Goal: Information Seeking & Learning: Stay updated

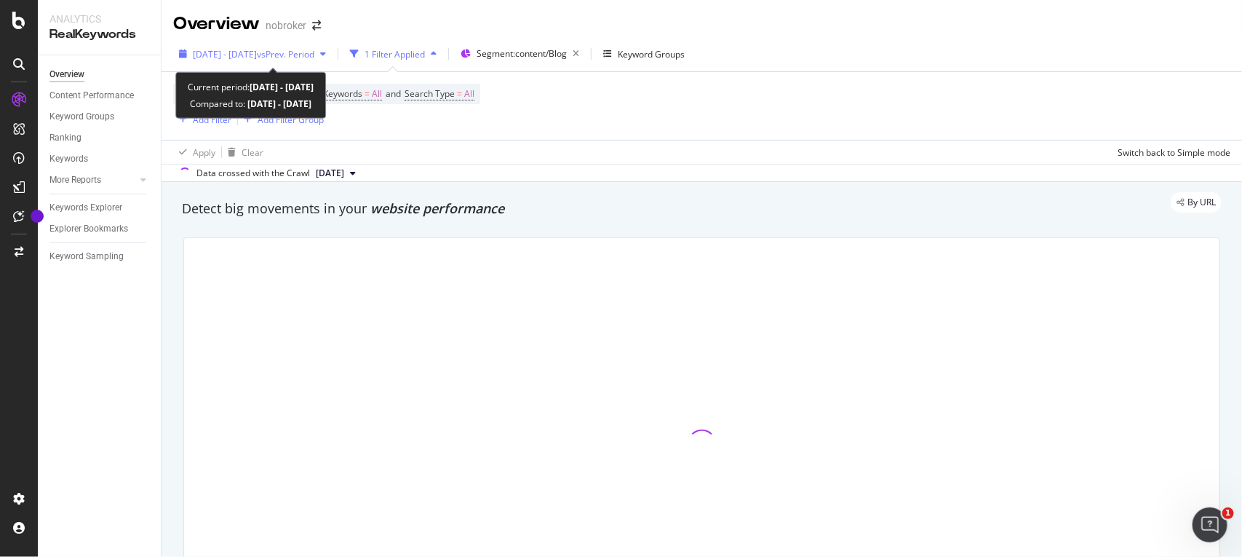
click at [311, 44] on div "[DATE] - [DATE] vs Prev. Period" at bounding box center [252, 54] width 159 height 22
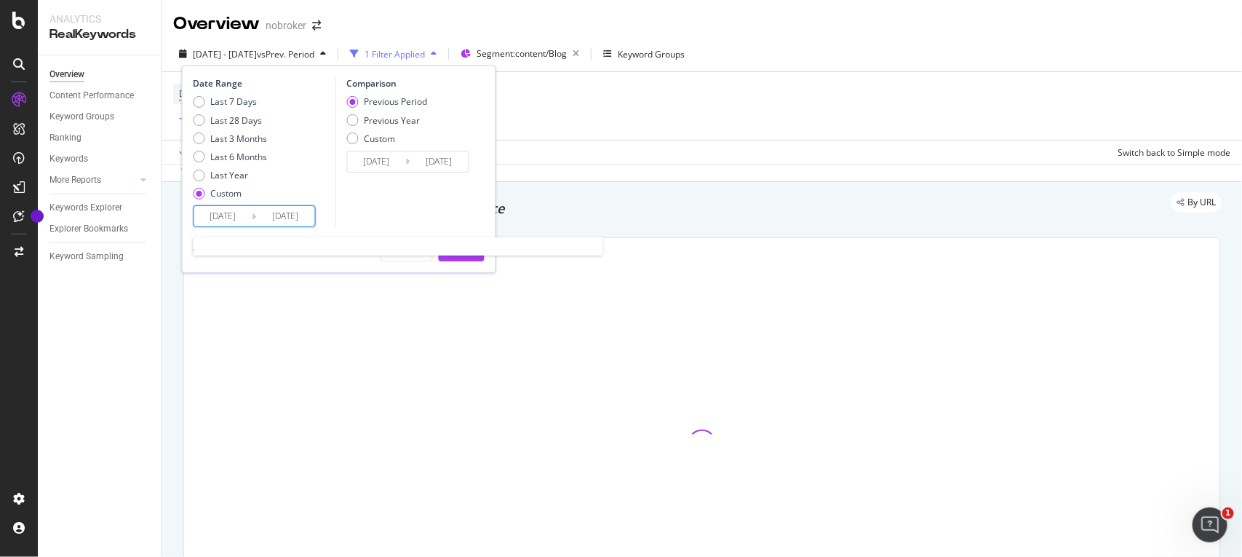
click at [306, 218] on input "[DATE]" at bounding box center [286, 216] width 58 height 20
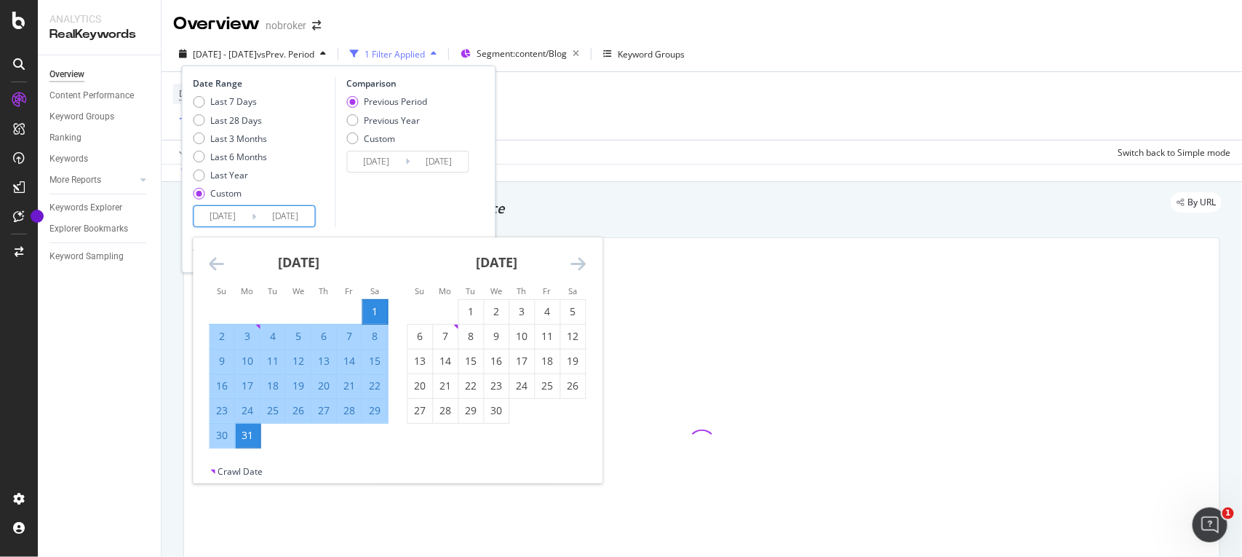
click at [576, 269] on icon "Move forward to switch to the next month." at bounding box center [578, 263] width 15 height 17
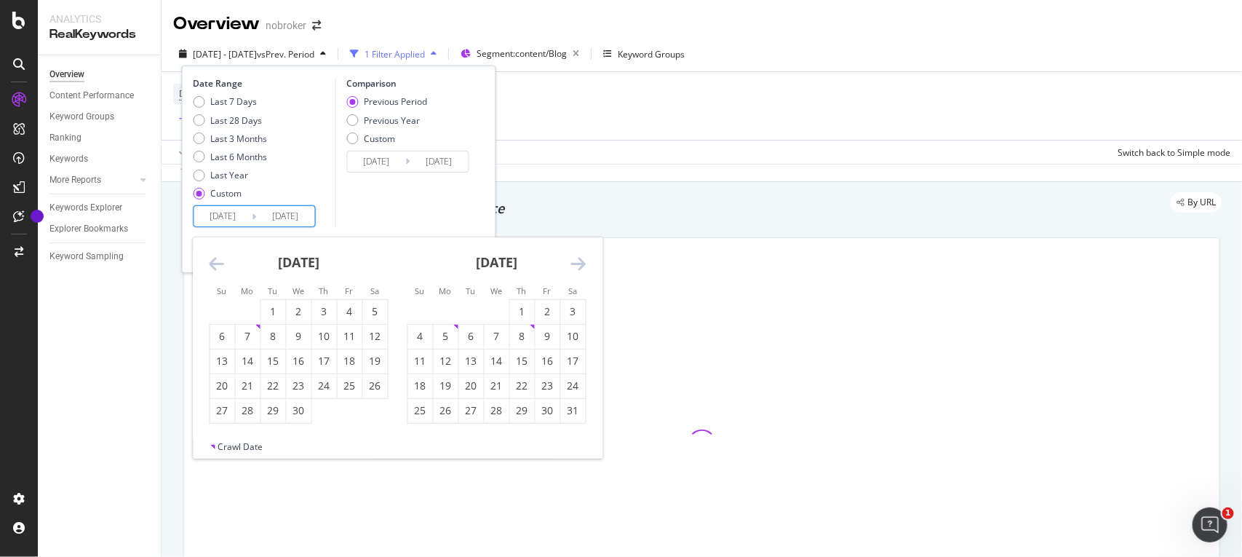
click at [576, 269] on icon "Move forward to switch to the next month." at bounding box center [578, 263] width 15 height 17
